Goal: Transaction & Acquisition: Book appointment/travel/reservation

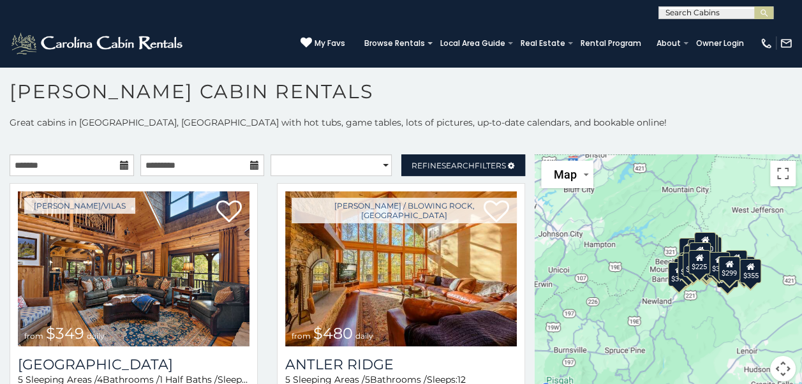
scroll to position [6, 0]
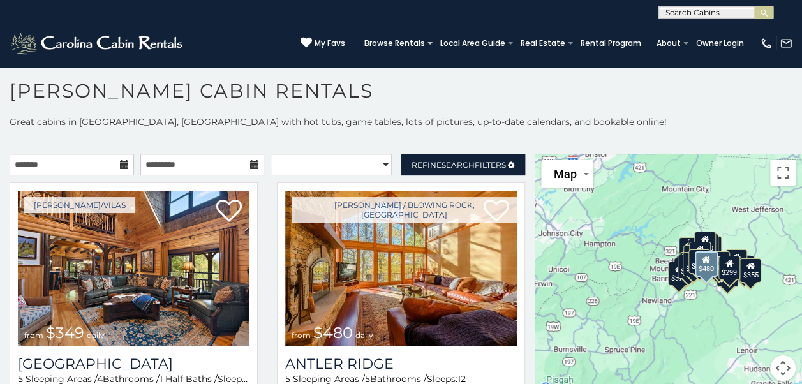
click at [520, 375] on div "[PERSON_NAME] / Blowing Rock, [GEOGRAPHIC_DATA] from $480 daily [GEOGRAPHIC_DAT…" at bounding box center [400, 317] width 267 height 268
click at [520, 364] on div "[PERSON_NAME] / Blowing Rock, [GEOGRAPHIC_DATA] from $480 daily [GEOGRAPHIC_DAT…" at bounding box center [400, 317] width 267 height 268
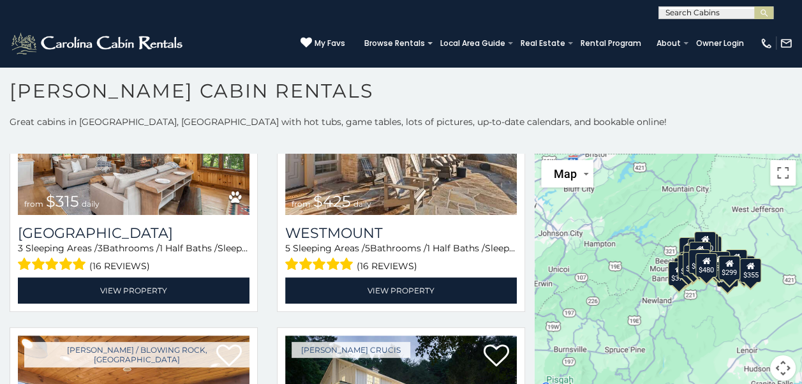
scroll to position [337, 0]
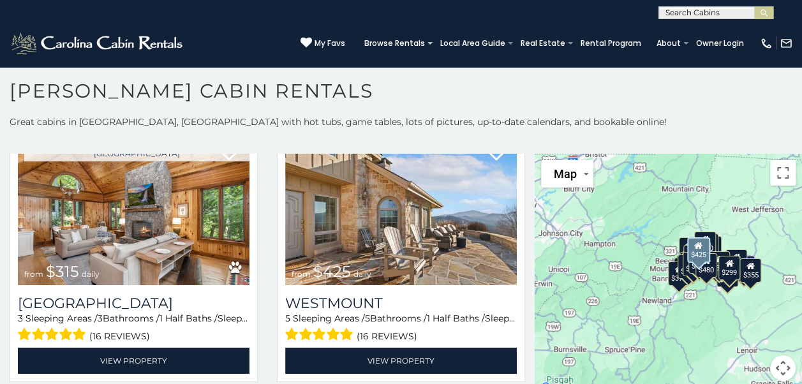
click at [521, 189] on div "[PERSON_NAME]/Vilas from $425 daily [GEOGRAPHIC_DATA] 5 Sleeping Areas / 5 Bath…" at bounding box center [400, 255] width 267 height 268
drag, startPoint x: 521, startPoint y: 189, endPoint x: 521, endPoint y: 203, distance: 14.0
click at [521, 203] on div "[PERSON_NAME]/Vilas from $425 daily [GEOGRAPHIC_DATA] 5 Sleeping Areas / 5 Bath…" at bounding box center [400, 255] width 267 height 268
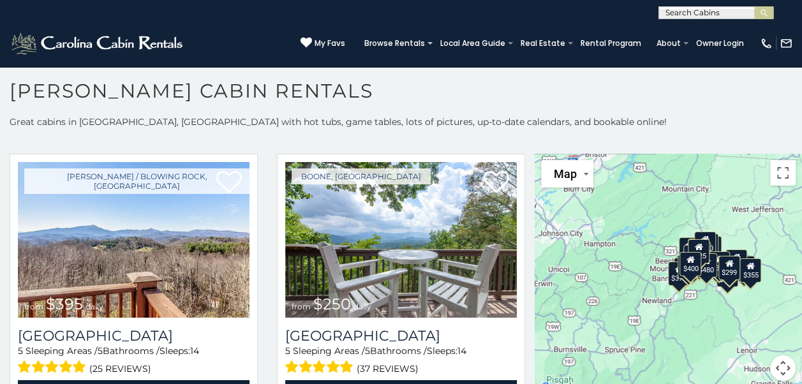
scroll to position [1976, 0]
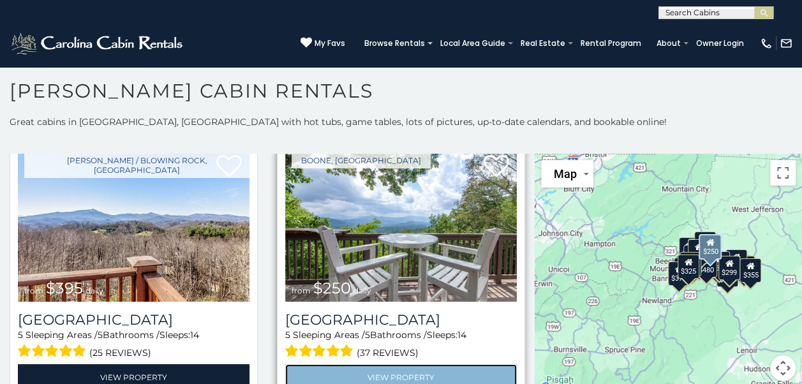
click at [388, 364] on link "View Property" at bounding box center [401, 377] width 232 height 26
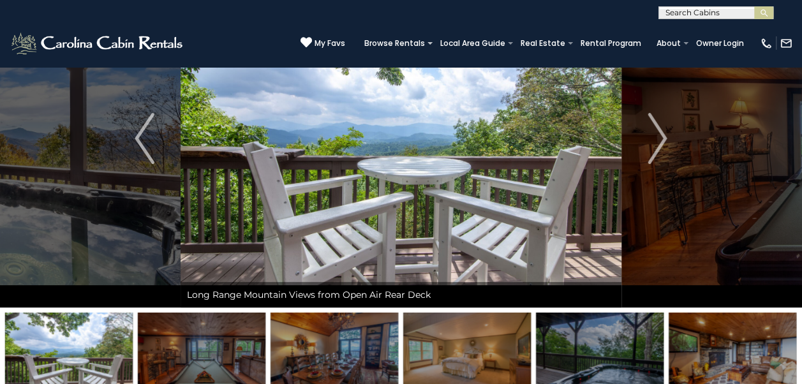
scroll to position [85, 0]
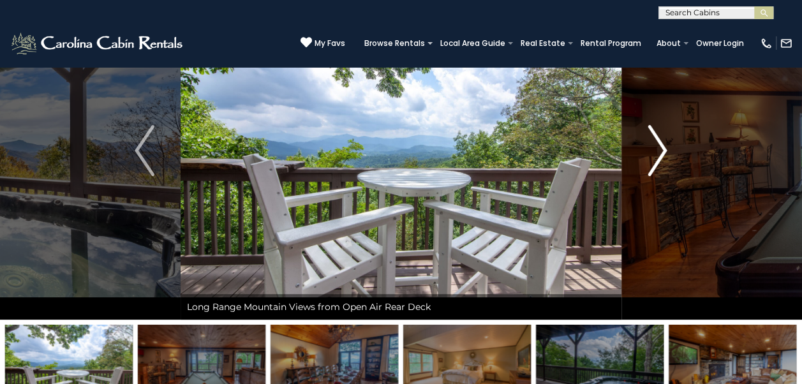
click at [657, 151] on img "Next" at bounding box center [657, 150] width 19 height 51
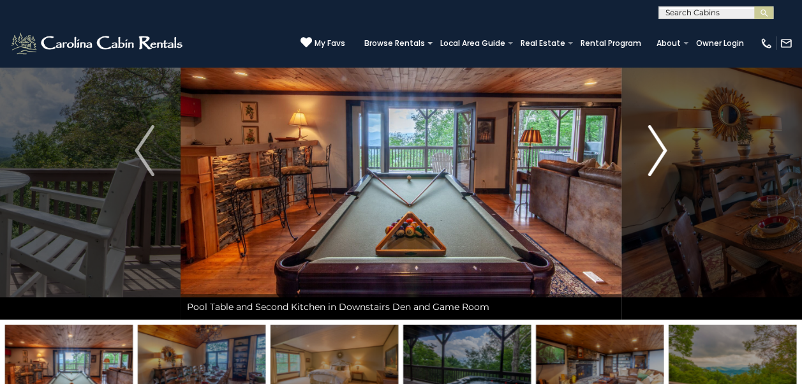
click at [663, 147] on img "Next" at bounding box center [657, 150] width 19 height 51
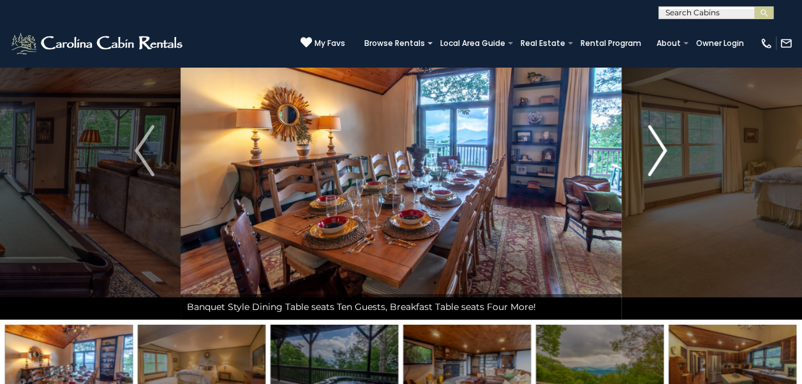
click at [663, 147] on img "Next" at bounding box center [657, 150] width 19 height 51
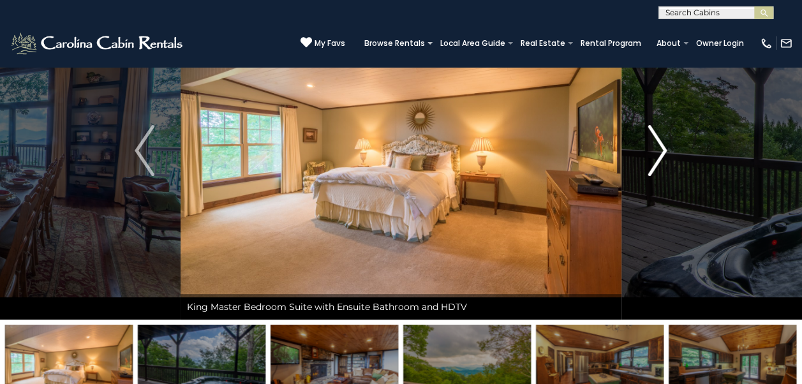
click at [663, 147] on img "Next" at bounding box center [657, 150] width 19 height 51
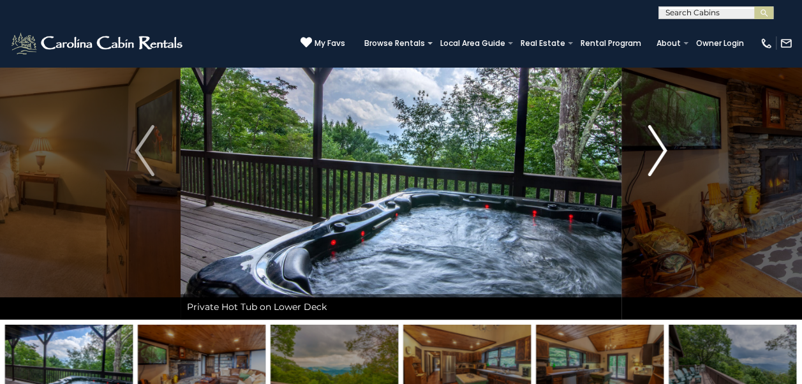
click at [663, 147] on img "Next" at bounding box center [657, 150] width 19 height 51
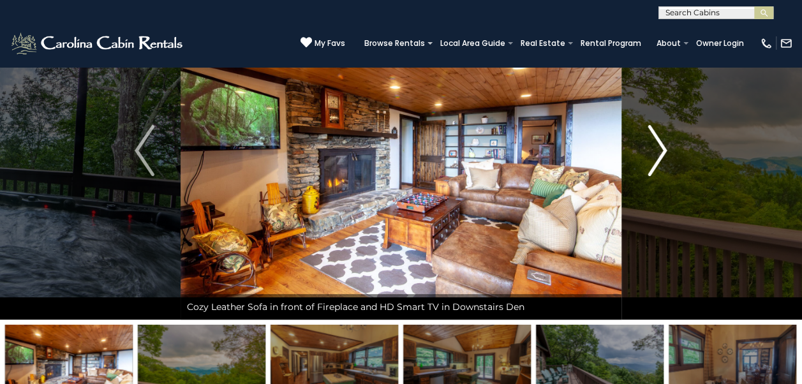
click at [663, 147] on img "Next" at bounding box center [657, 150] width 19 height 51
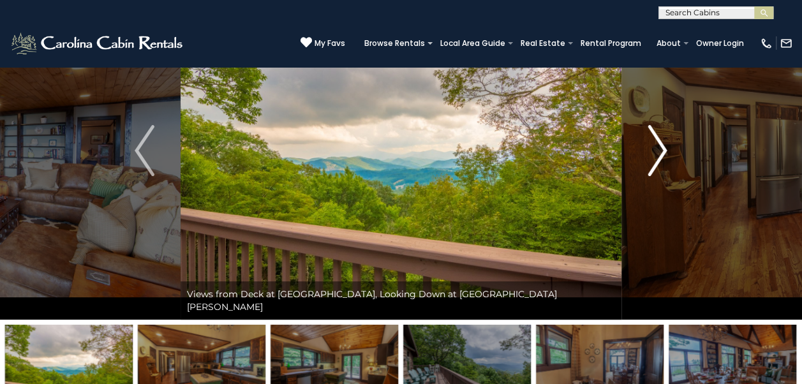
click at [663, 147] on img "Next" at bounding box center [657, 150] width 19 height 51
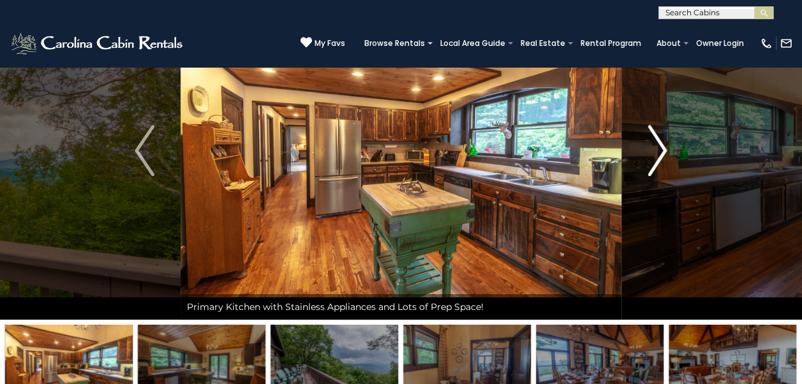
click at [663, 147] on img "Next" at bounding box center [657, 150] width 19 height 51
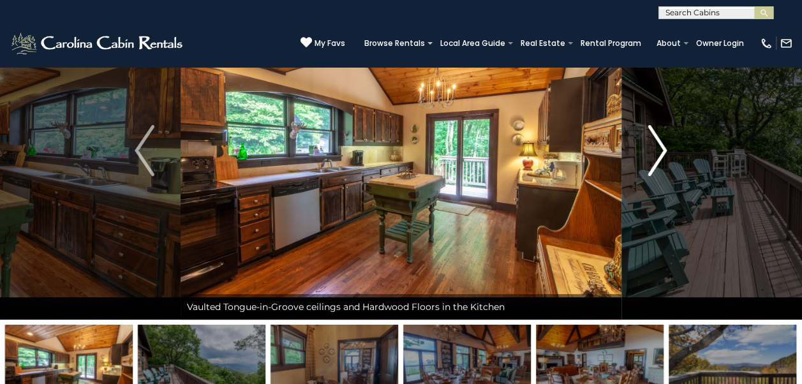
click at [663, 147] on img "Next" at bounding box center [657, 150] width 19 height 51
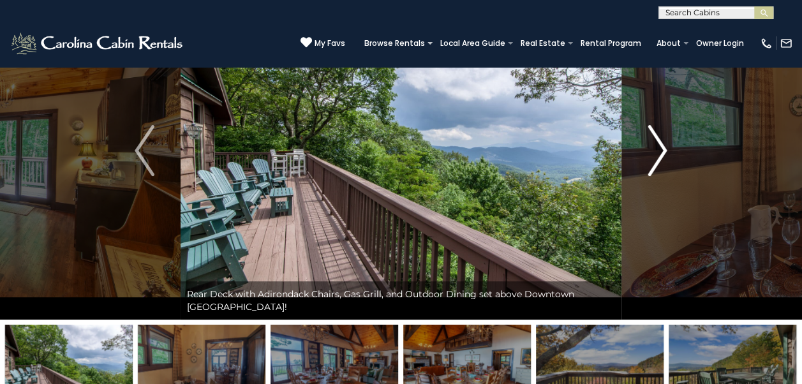
click at [663, 147] on img "Next" at bounding box center [657, 150] width 19 height 51
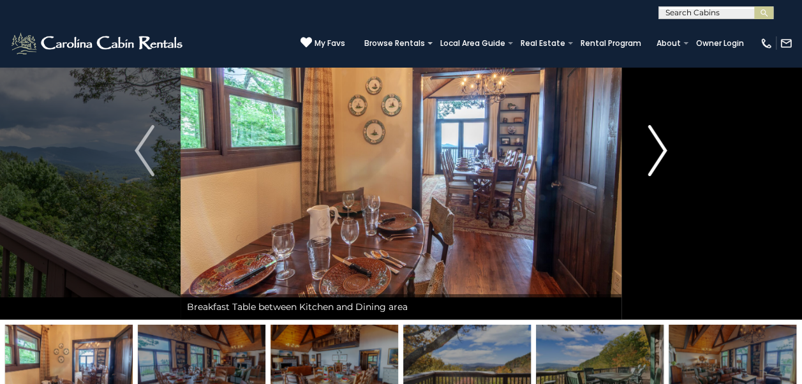
click at [663, 147] on img "Next" at bounding box center [657, 150] width 19 height 51
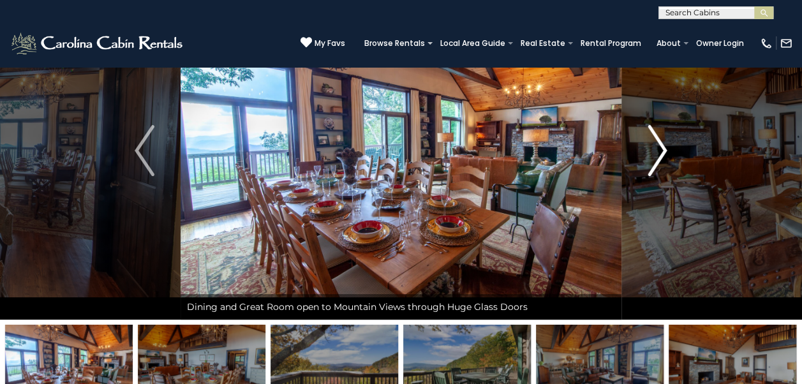
click at [663, 147] on img "Next" at bounding box center [657, 150] width 19 height 51
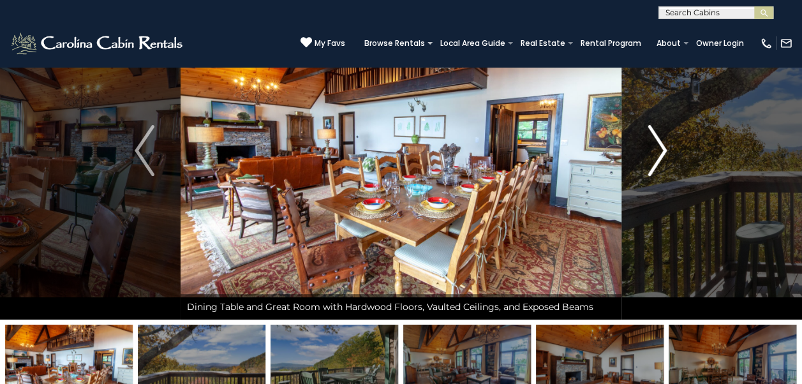
click at [663, 147] on img "Next" at bounding box center [657, 150] width 19 height 51
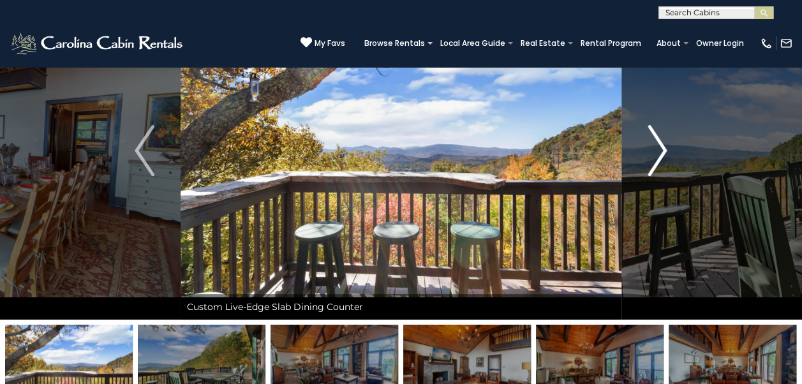
click at [663, 147] on img "Next" at bounding box center [657, 150] width 19 height 51
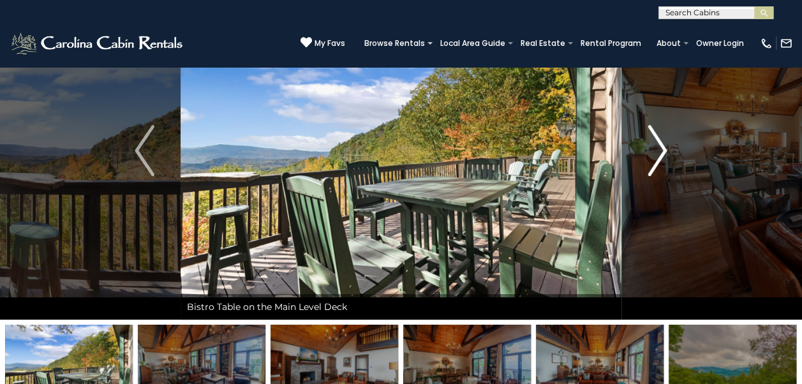
click at [663, 147] on img "Next" at bounding box center [657, 150] width 19 height 51
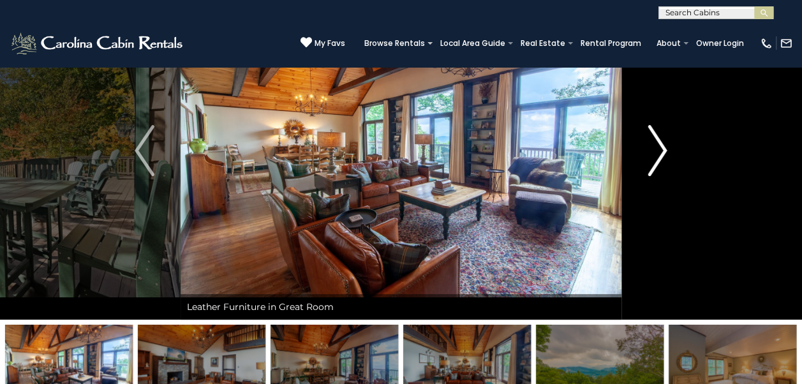
click at [663, 147] on img "Next" at bounding box center [657, 150] width 19 height 51
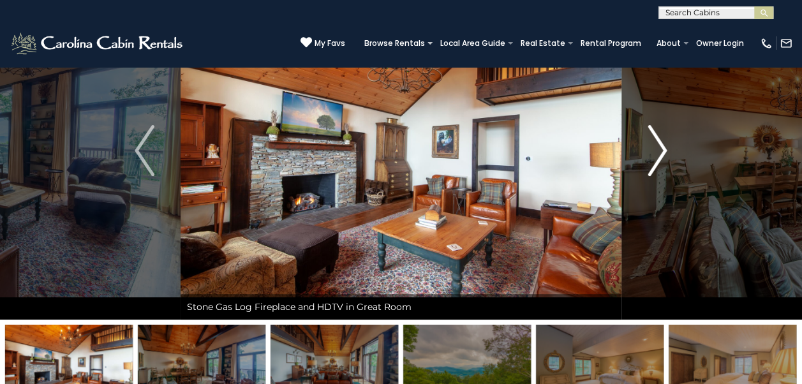
click at [663, 147] on img "Next" at bounding box center [657, 150] width 19 height 51
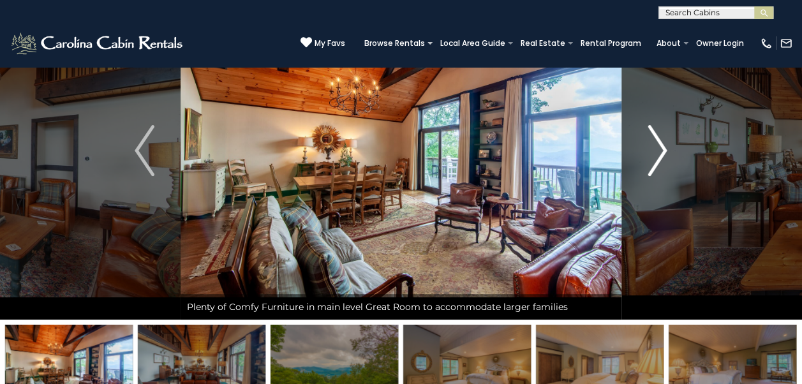
click at [663, 147] on img "Next" at bounding box center [657, 150] width 19 height 51
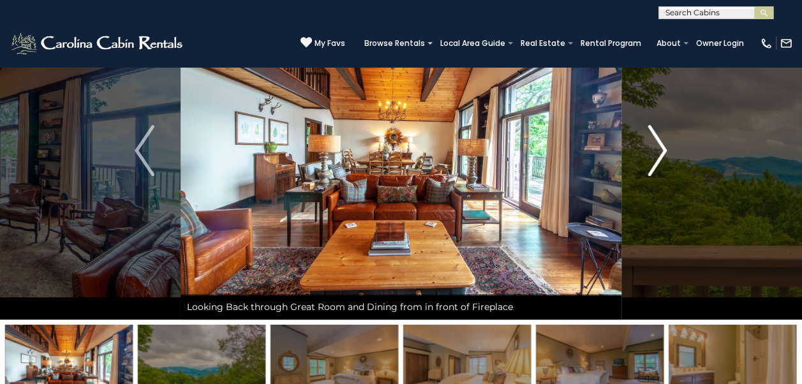
click at [663, 147] on img "Next" at bounding box center [657, 150] width 19 height 51
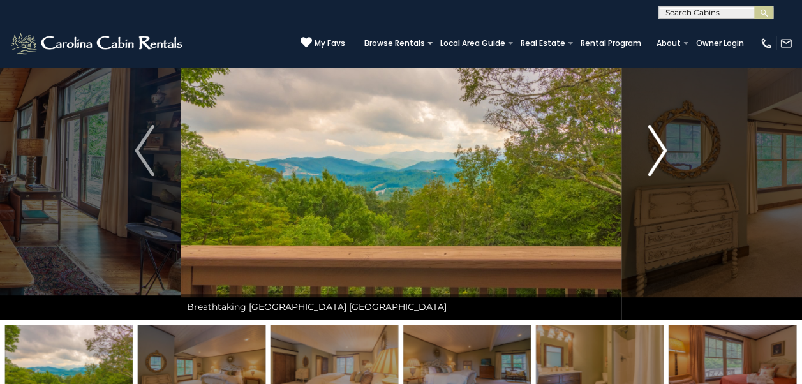
click at [663, 147] on img "Next" at bounding box center [657, 150] width 19 height 51
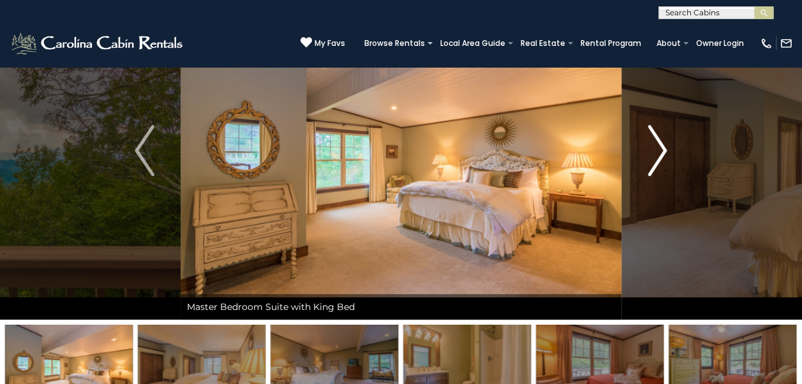
click at [663, 147] on img "Next" at bounding box center [657, 150] width 19 height 51
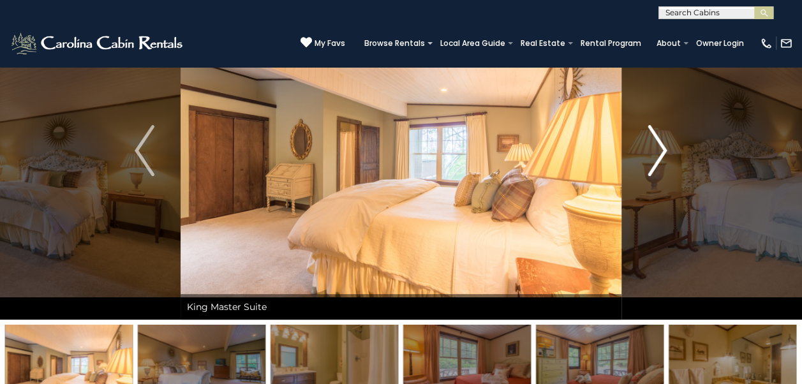
click at [661, 147] on img "Next" at bounding box center [657, 150] width 19 height 51
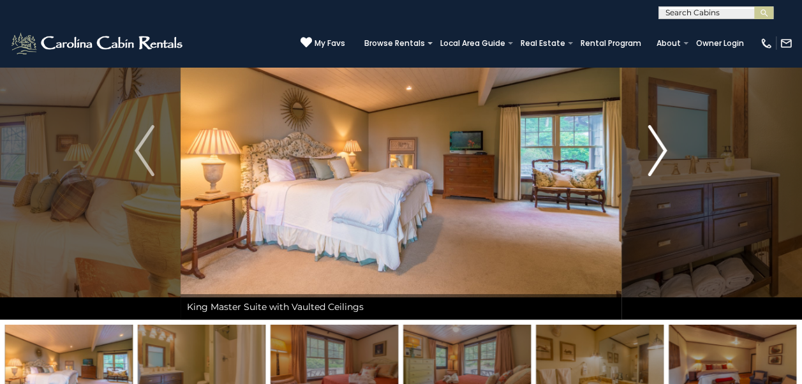
click at [661, 147] on img "Next" at bounding box center [657, 150] width 19 height 51
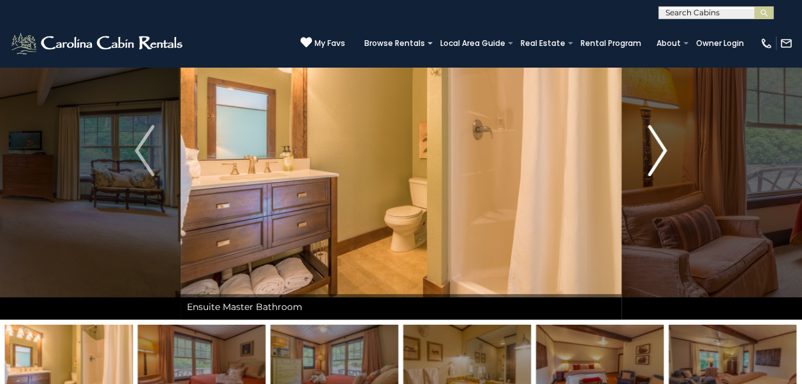
click at [661, 147] on img "Next" at bounding box center [657, 150] width 19 height 51
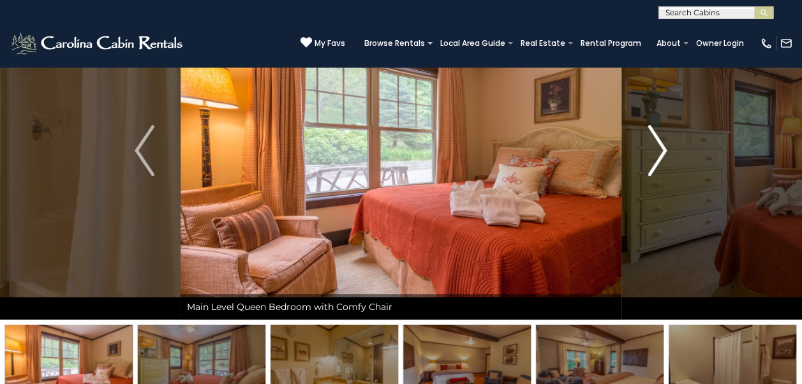
click at [661, 147] on img "Next" at bounding box center [657, 150] width 19 height 51
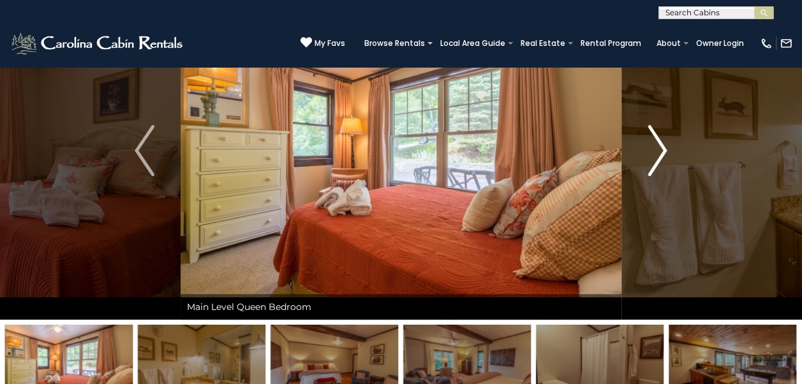
click at [661, 147] on img "Next" at bounding box center [657, 150] width 19 height 51
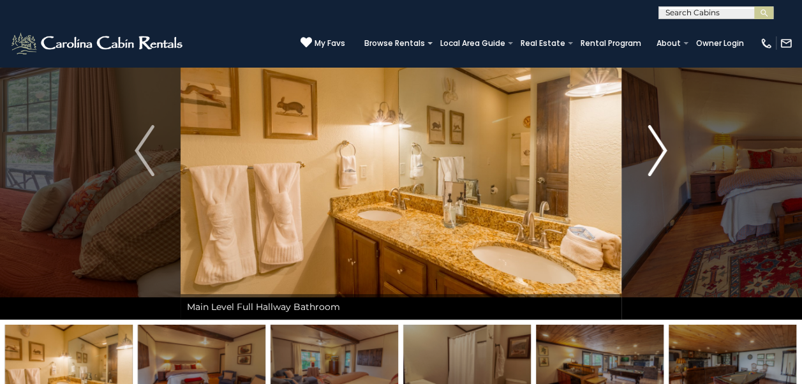
click at [661, 147] on img "Next" at bounding box center [657, 150] width 19 height 51
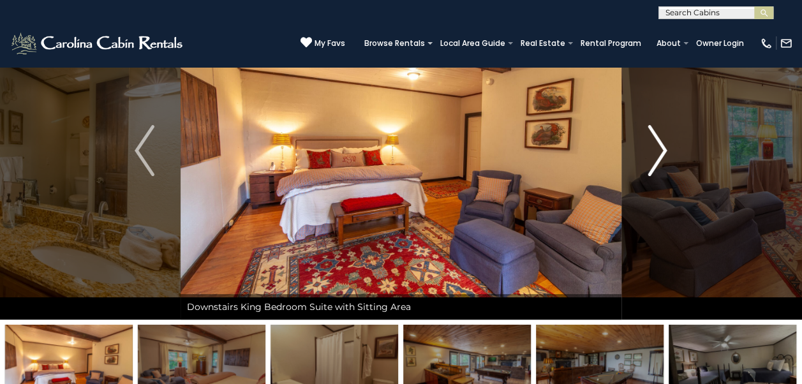
click at [661, 147] on img "Next" at bounding box center [657, 150] width 19 height 51
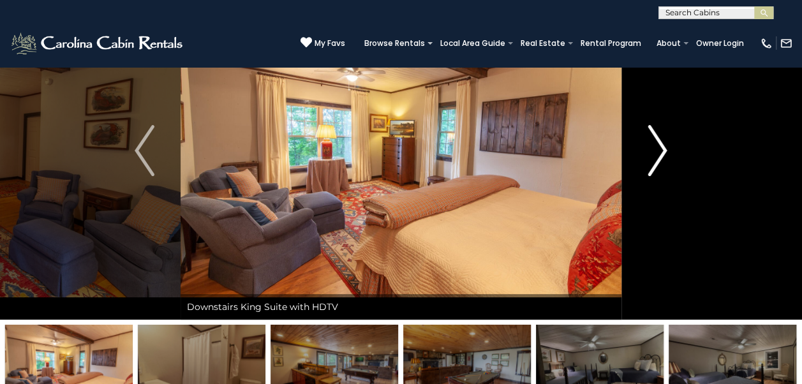
click at [661, 147] on img "Next" at bounding box center [657, 150] width 19 height 51
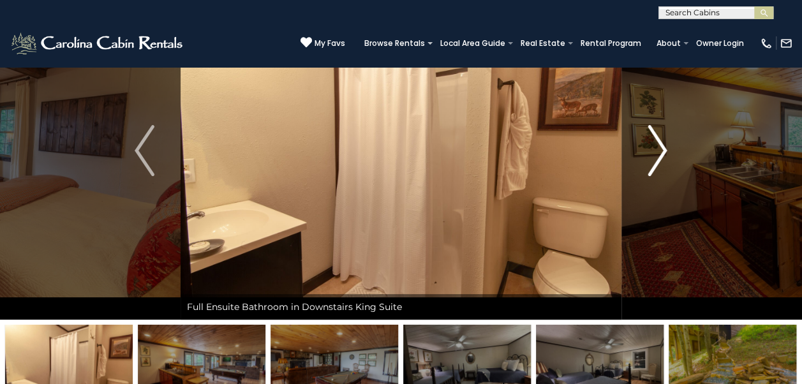
click at [661, 147] on img "Next" at bounding box center [657, 150] width 19 height 51
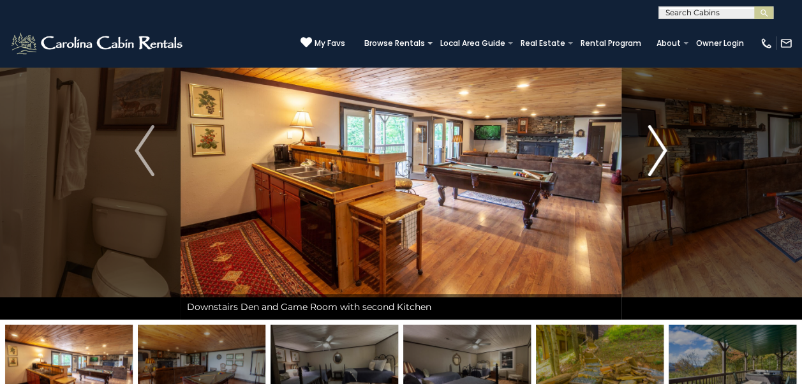
click at [661, 147] on img "Next" at bounding box center [657, 150] width 19 height 51
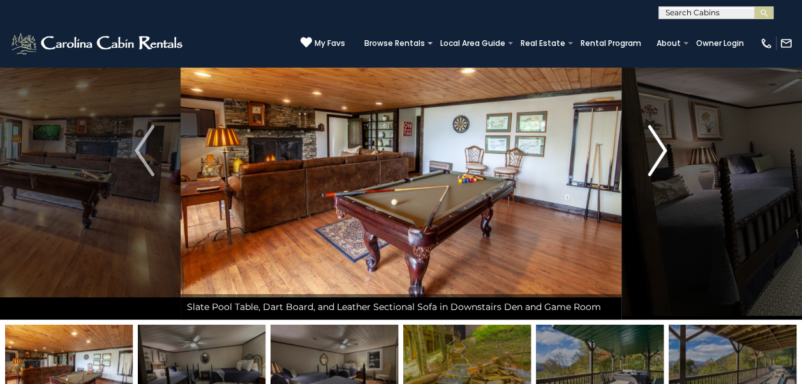
click at [661, 147] on img "Next" at bounding box center [657, 150] width 19 height 51
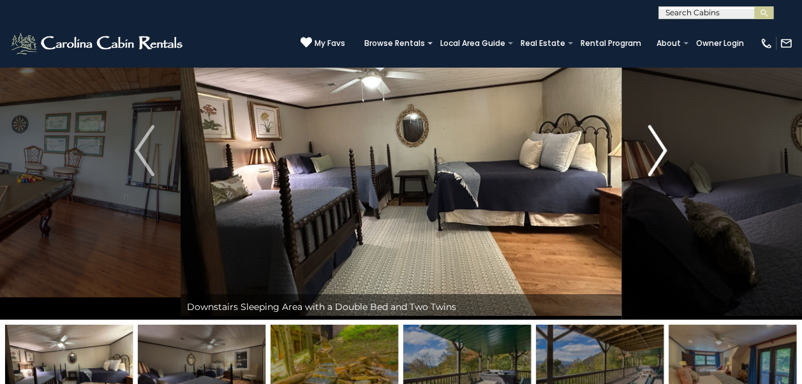
click at [661, 147] on img "Next" at bounding box center [657, 150] width 19 height 51
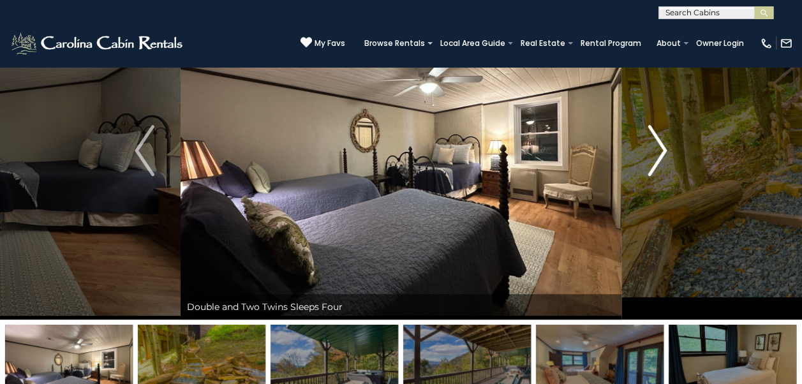
click at [661, 147] on img "Next" at bounding box center [657, 150] width 19 height 51
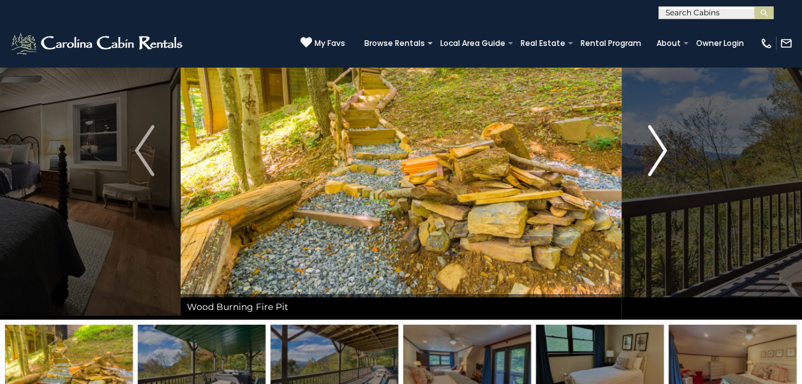
click at [661, 147] on img "Next" at bounding box center [657, 150] width 19 height 51
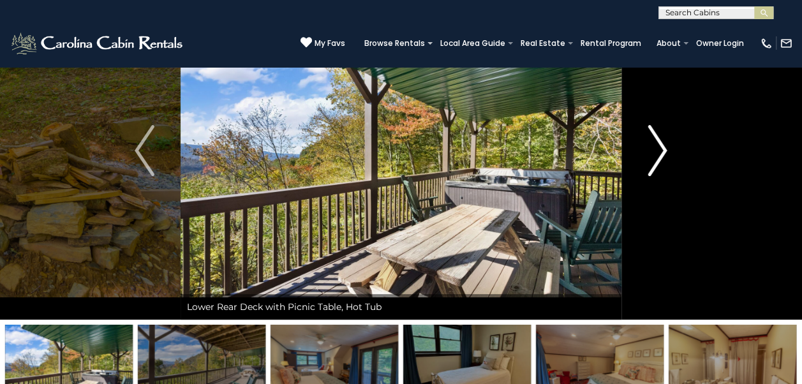
click at [661, 147] on img "Next" at bounding box center [657, 150] width 19 height 51
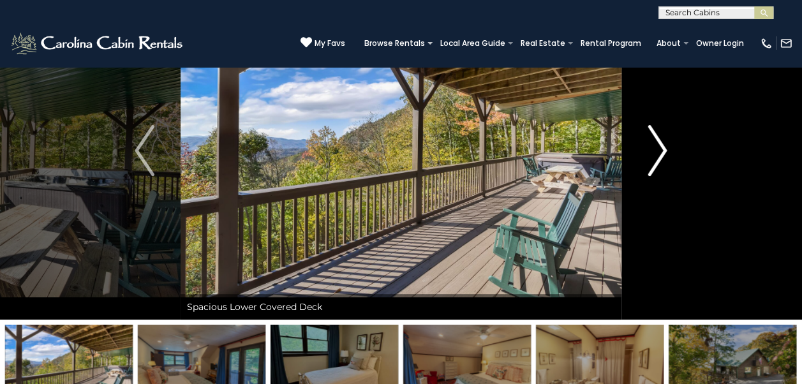
click at [661, 147] on img "Next" at bounding box center [657, 150] width 19 height 51
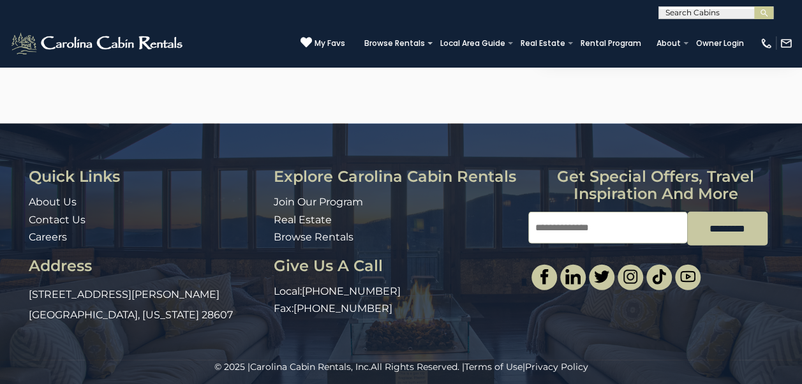
scroll to position [4032, 0]
